Goal: Use online tool/utility: Utilize a website feature to perform a specific function

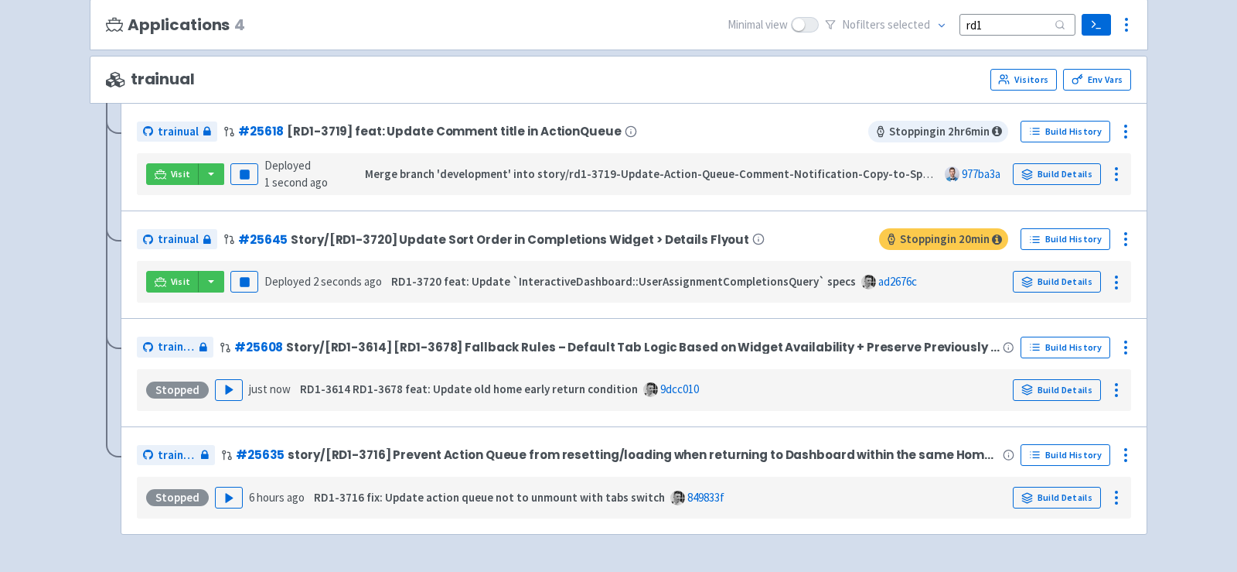
scroll to position [183, 0]
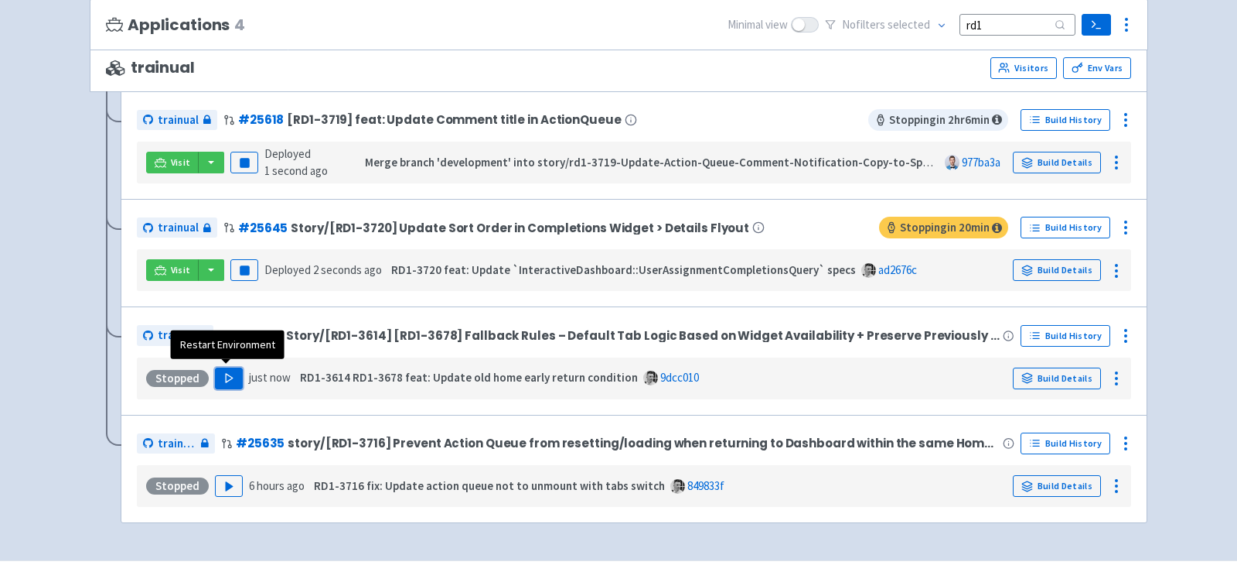
click at [219, 374] on button "Play" at bounding box center [229, 378] width 28 height 22
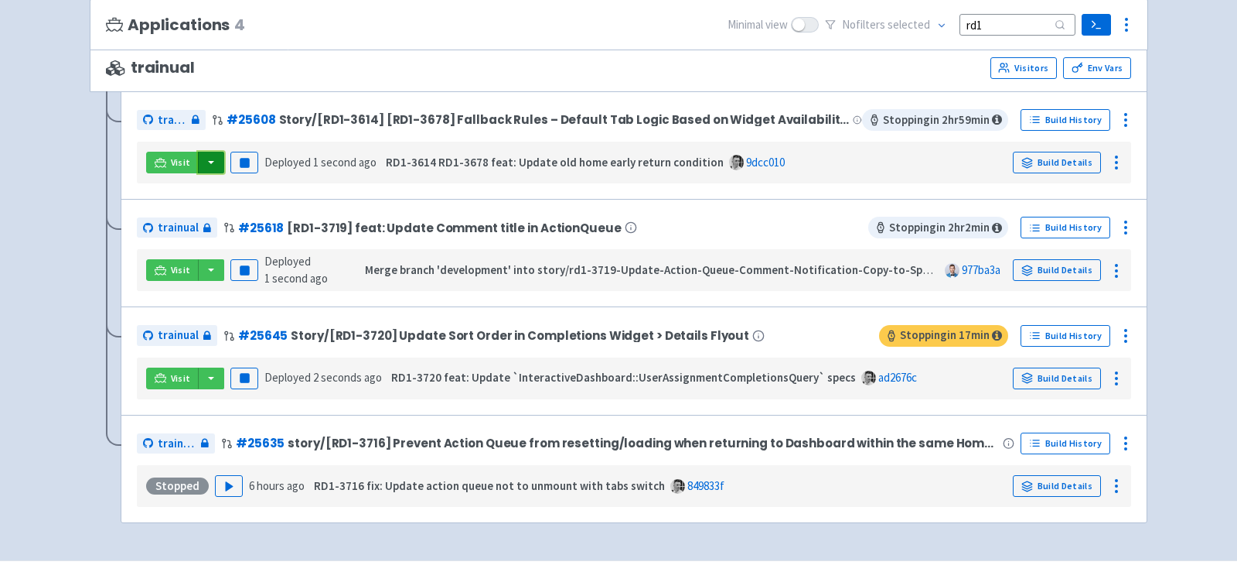
click at [209, 162] on button "button" at bounding box center [211, 163] width 26 height 22
click at [211, 164] on button "button" at bounding box center [211, 163] width 26 height 22
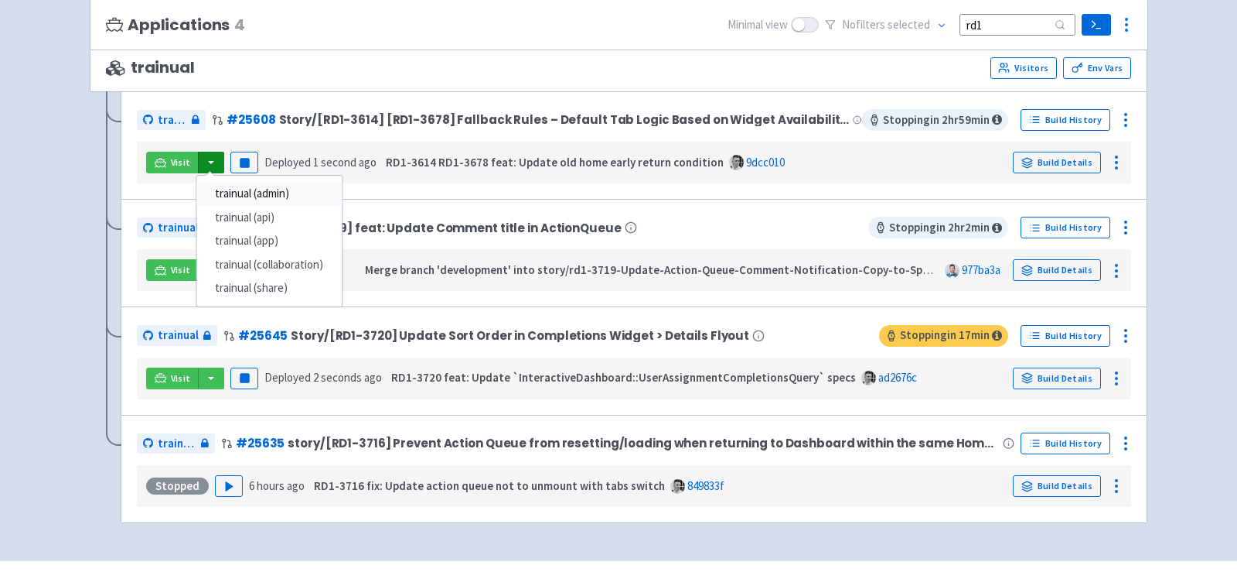
click at [253, 189] on link "trainual (admin)" at bounding box center [268, 194] width 145 height 24
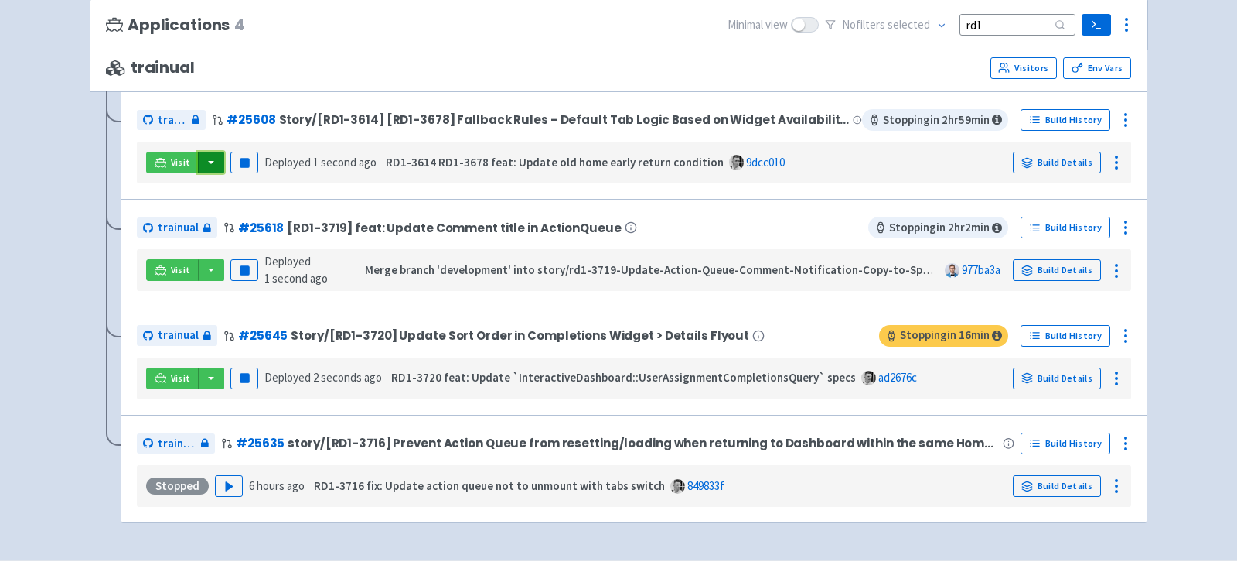
click at [206, 162] on button "button" at bounding box center [211, 163] width 26 height 22
click at [269, 234] on link "trainual (app)" at bounding box center [268, 241] width 145 height 24
click at [206, 152] on button "button" at bounding box center [211, 163] width 26 height 22
click at [276, 235] on link "trainual (app)" at bounding box center [268, 241] width 145 height 24
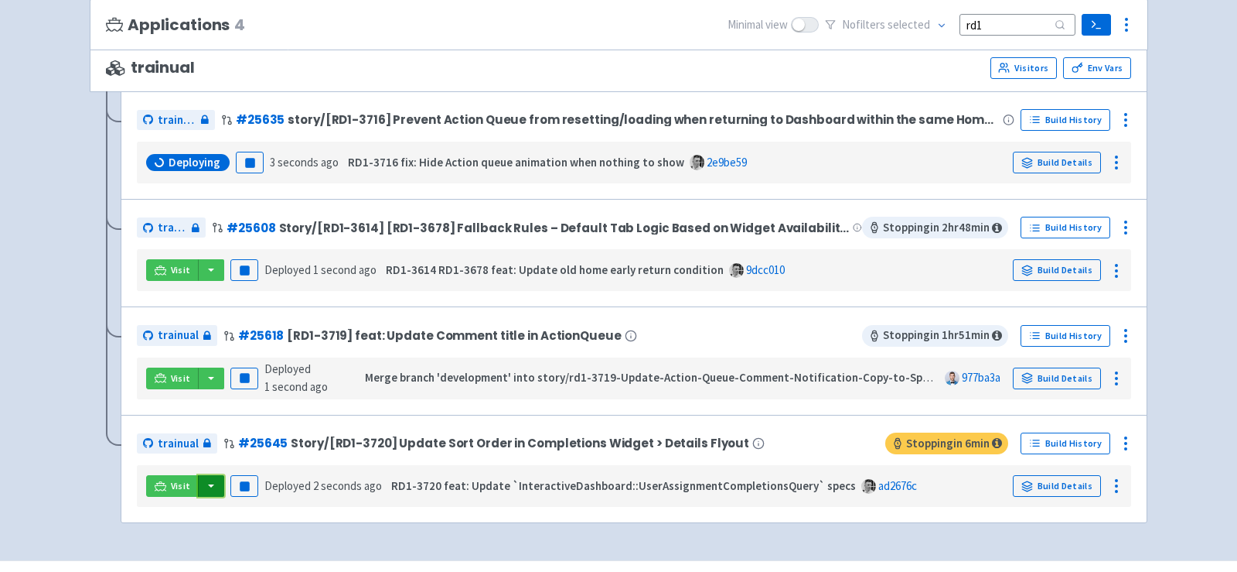
click at [208, 484] on button "button" at bounding box center [211, 486] width 26 height 22
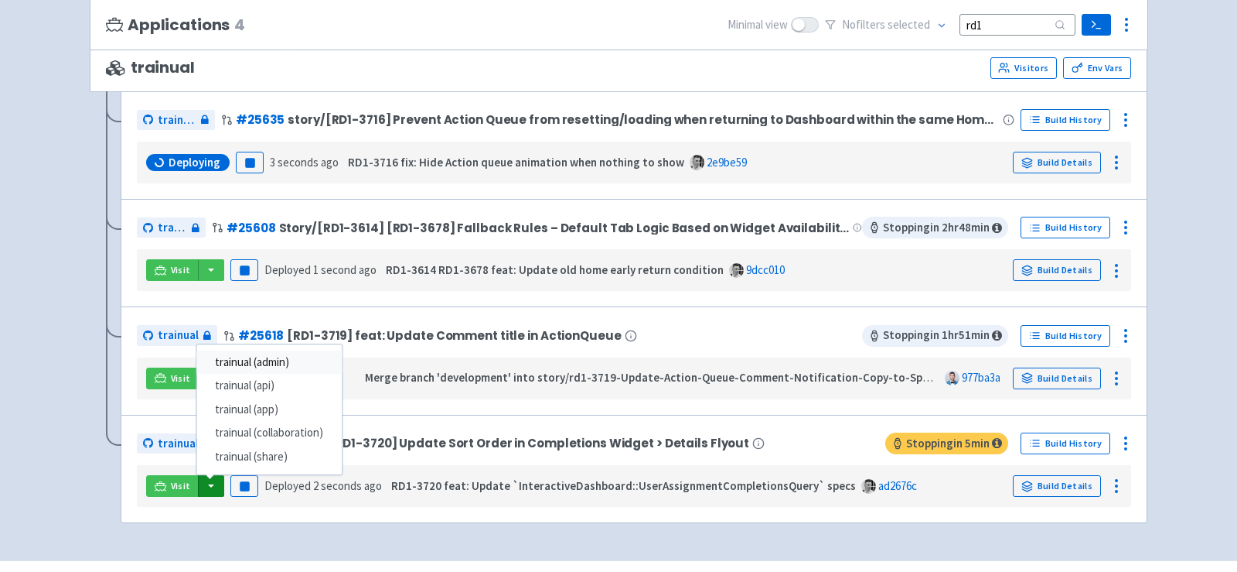
click at [279, 358] on link "trainual (admin)" at bounding box center [268, 362] width 145 height 24
